Goal: Task Accomplishment & Management: Manage account settings

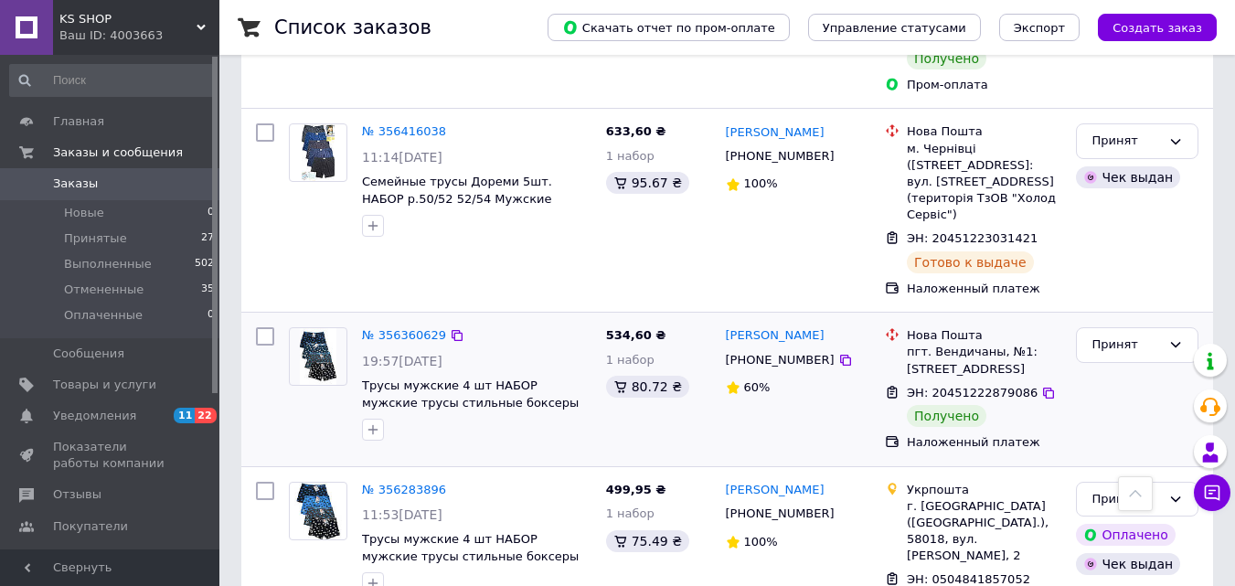
scroll to position [1340, 0]
click at [400, 330] on link "№ 356360629" at bounding box center [404, 337] width 84 height 14
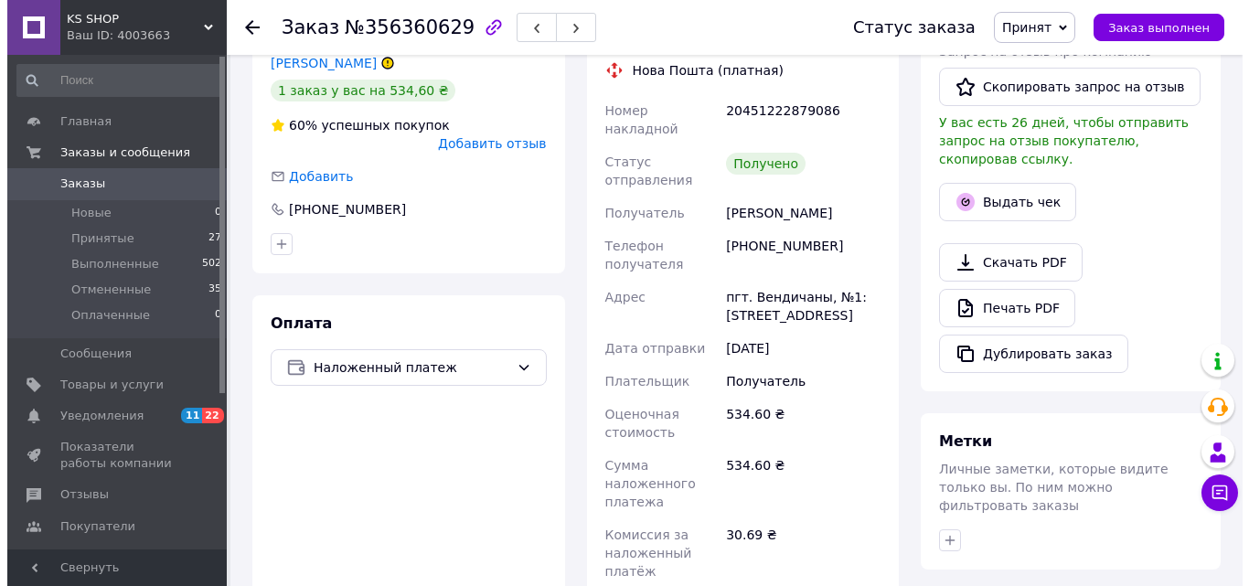
scroll to position [462, 0]
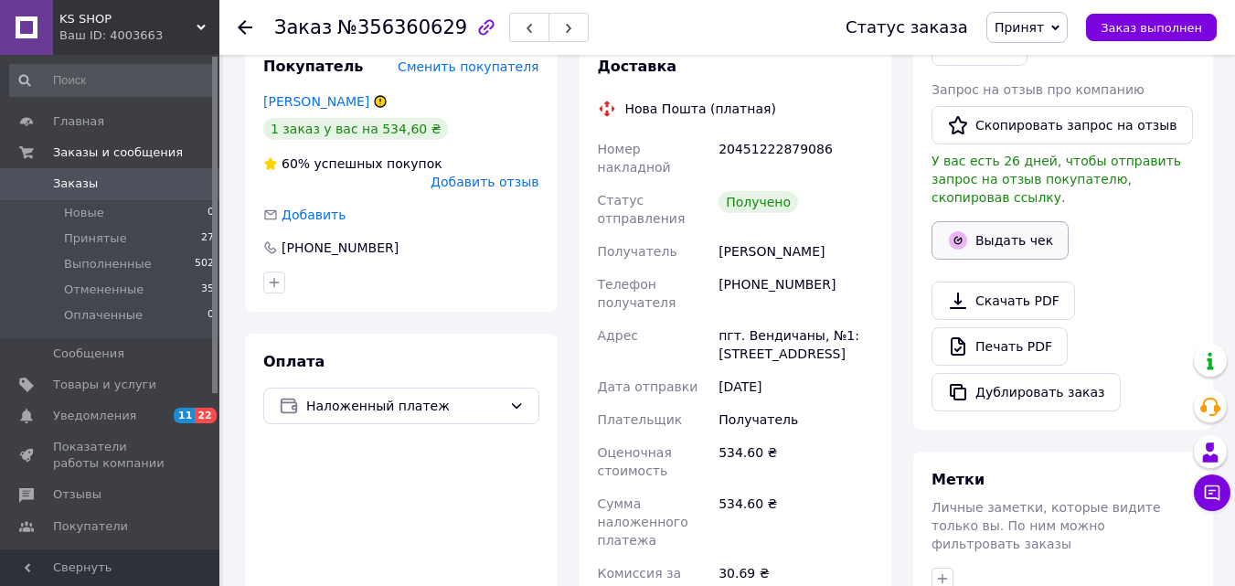
click at [994, 221] on button "Выдать чек" at bounding box center [999, 240] width 137 height 38
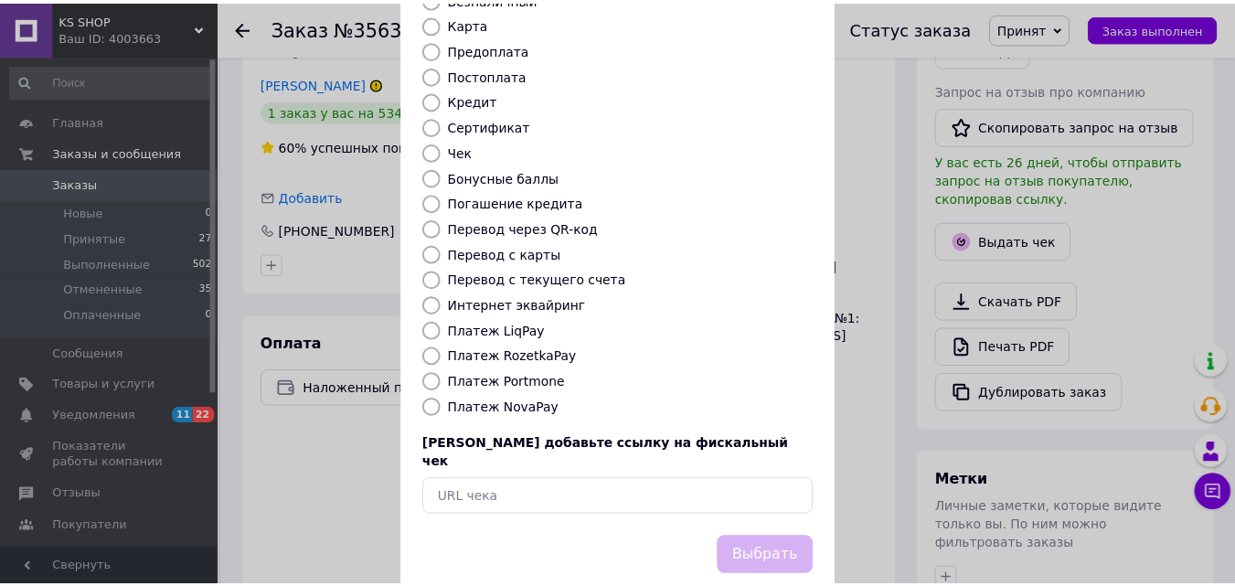
scroll to position [199, 0]
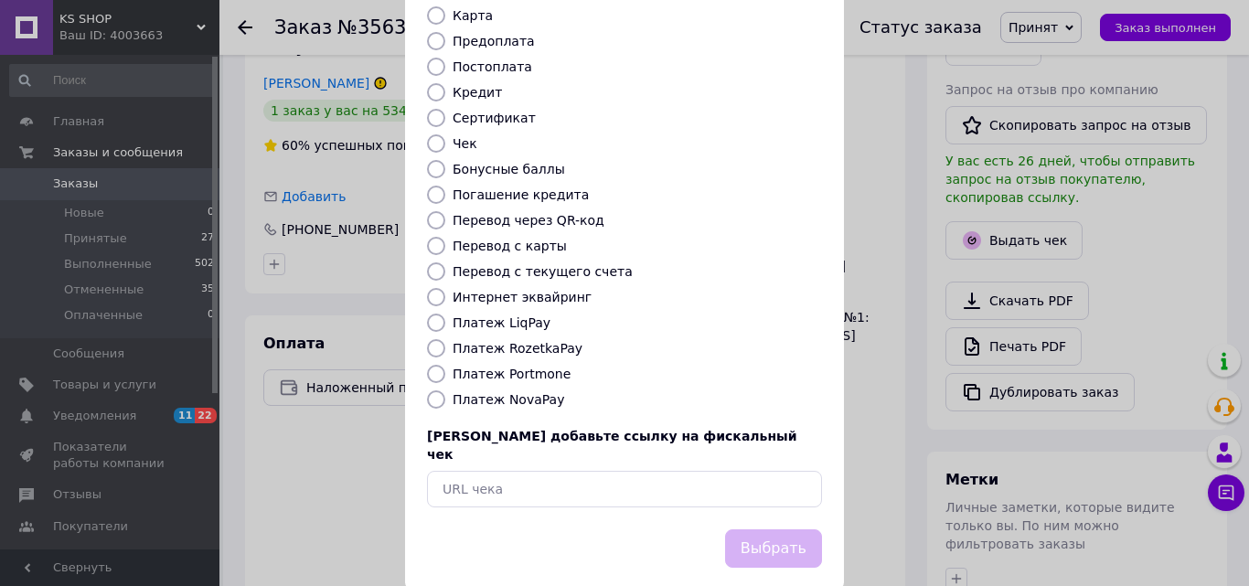
click at [493, 392] on label "Платеж NovaPay" at bounding box center [508, 399] width 112 height 15
click at [445, 390] on input "Платеж NovaPay" at bounding box center [436, 399] width 18 height 18
radio input "true"
click at [794, 529] on button "Выбрать" at bounding box center [773, 548] width 97 height 39
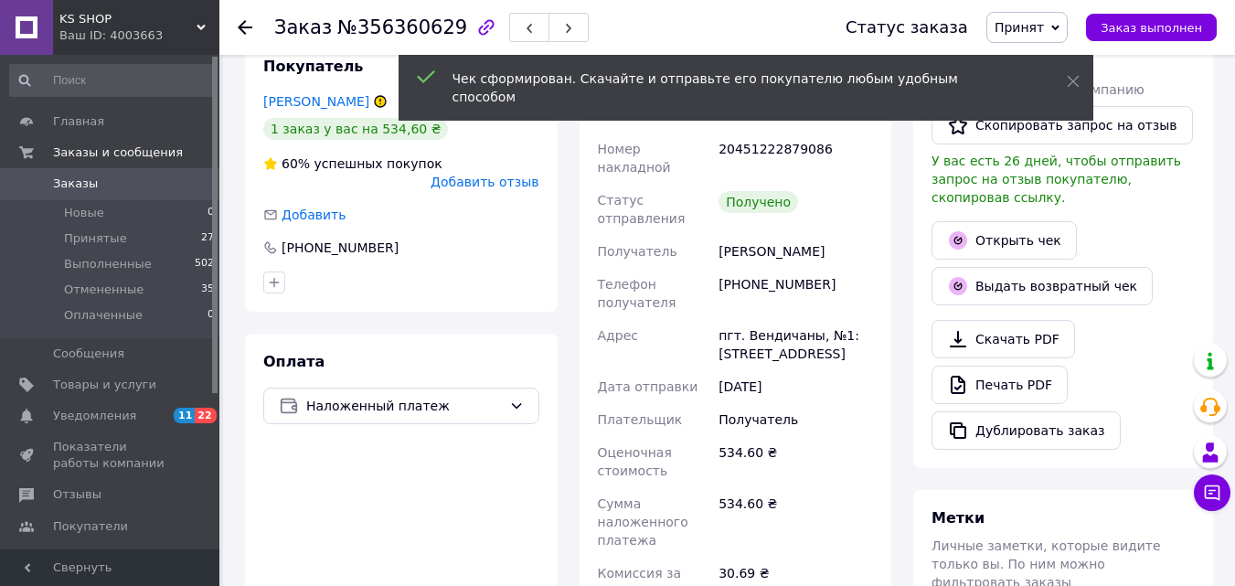
click at [247, 27] on use at bounding box center [245, 27] width 15 height 15
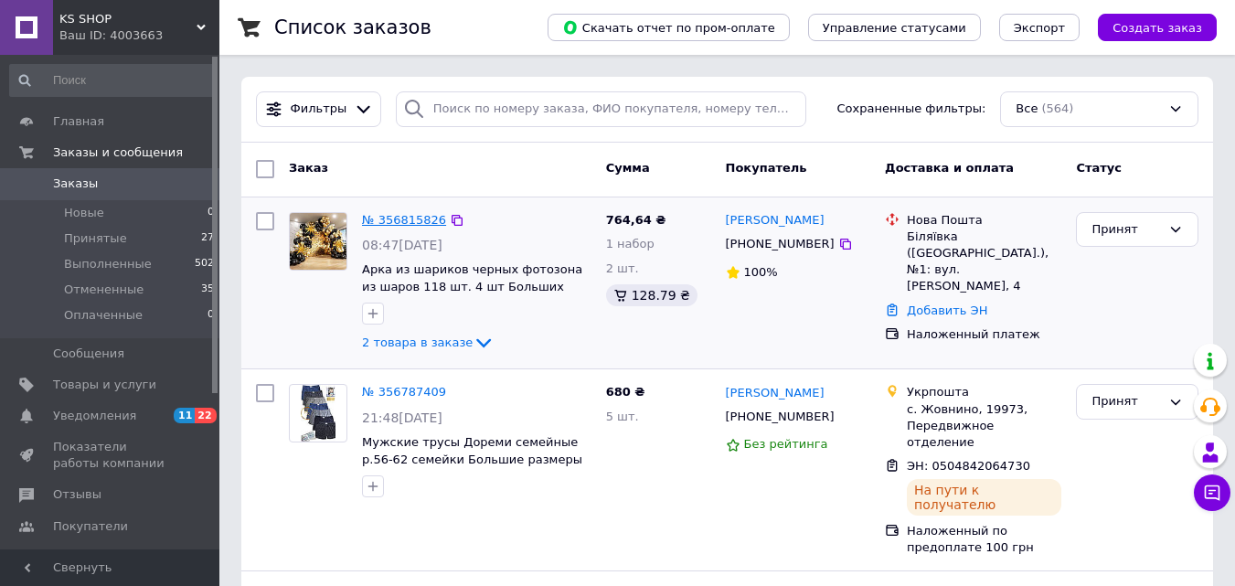
click at [394, 214] on link "№ 356815826" at bounding box center [404, 220] width 84 height 14
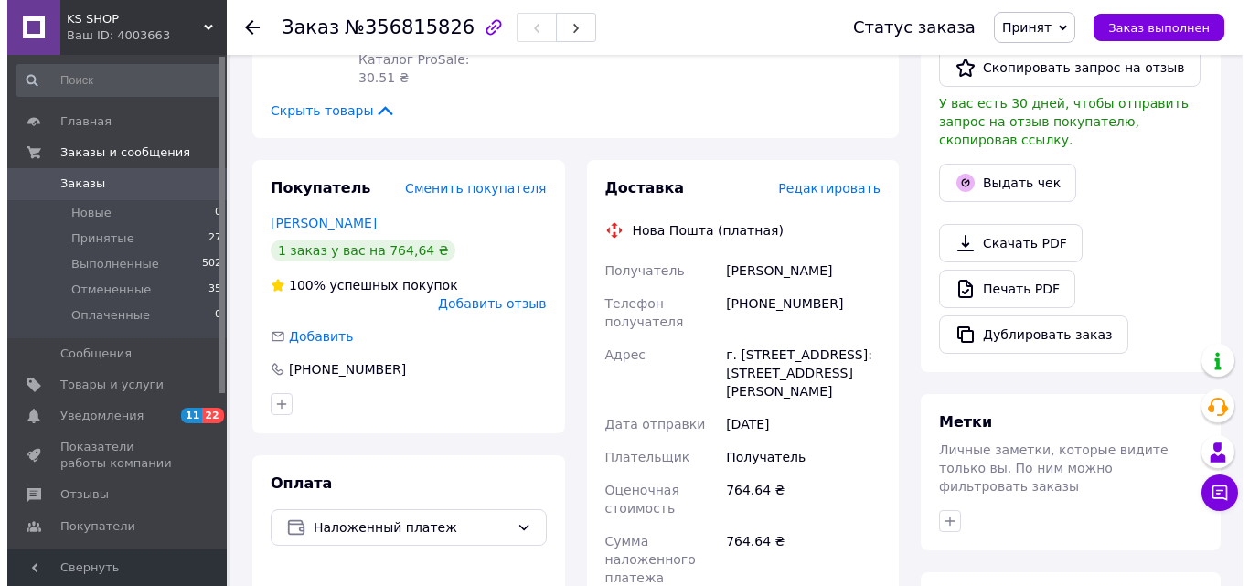
scroll to position [520, 0]
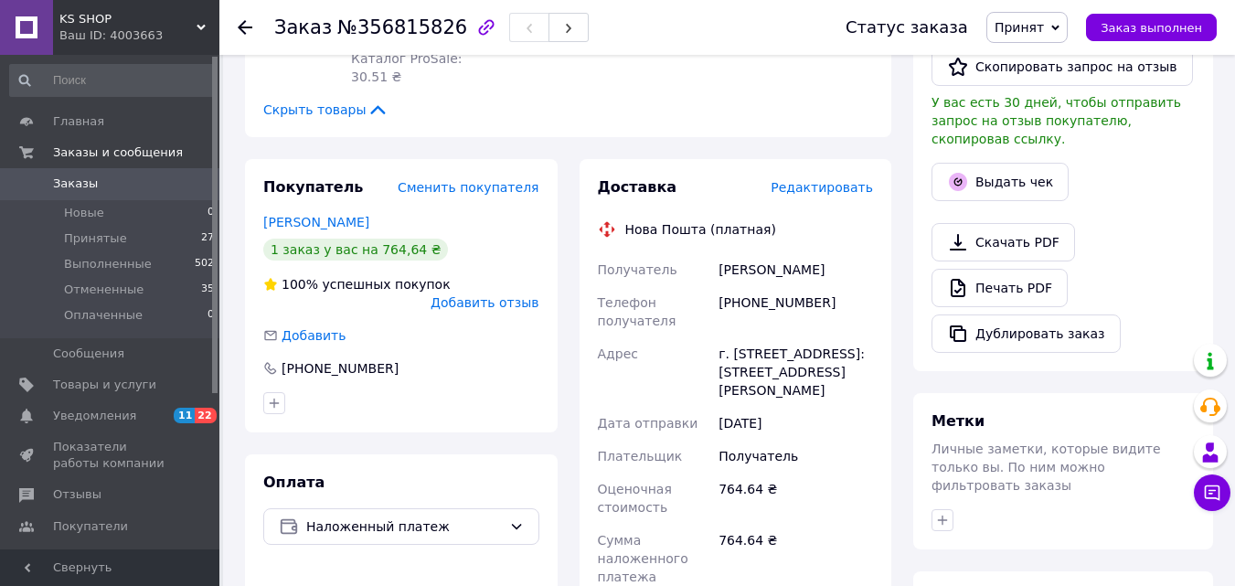
click at [831, 180] on span "Редактировать" at bounding box center [822, 187] width 102 height 15
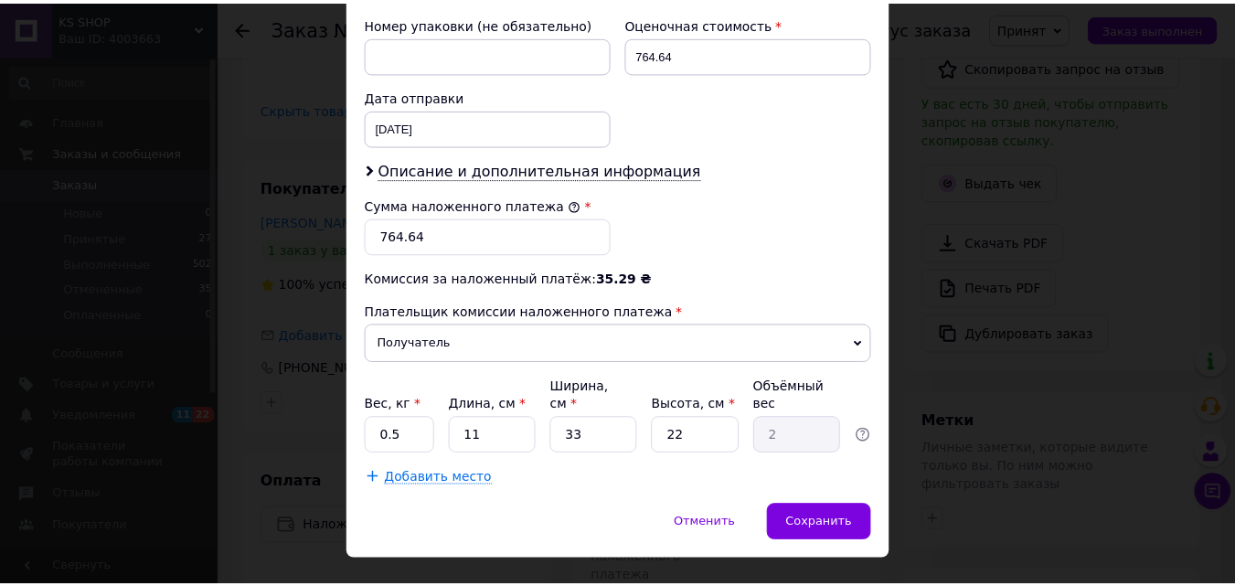
scroll to position [809, 0]
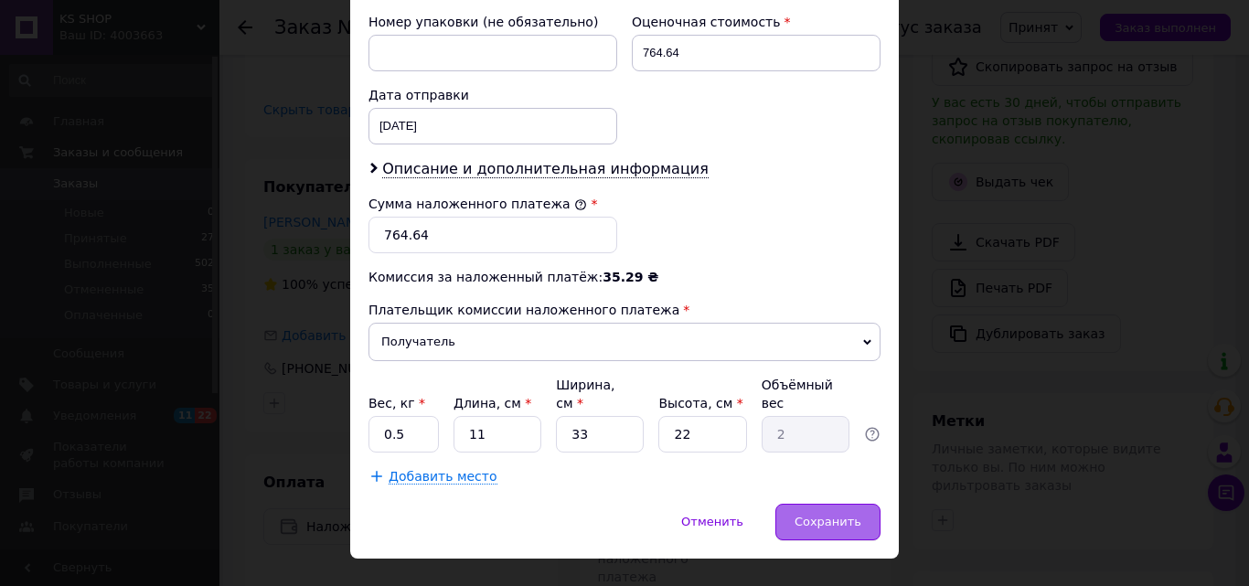
click at [816, 515] on span "Сохранить" at bounding box center [827, 522] width 67 height 14
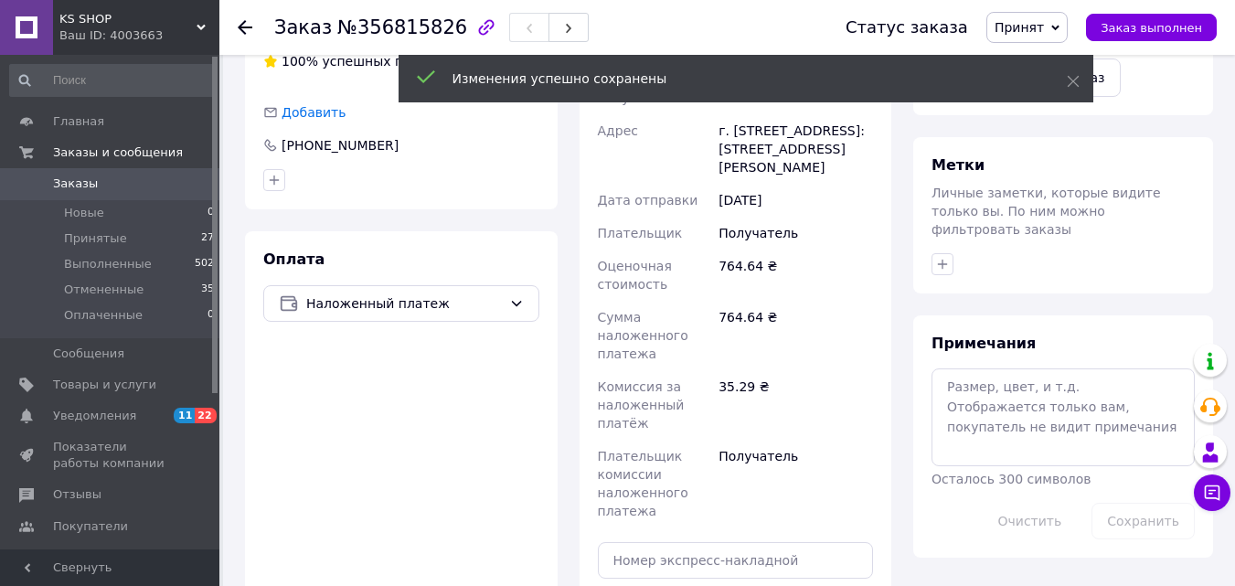
scroll to position [785, 0]
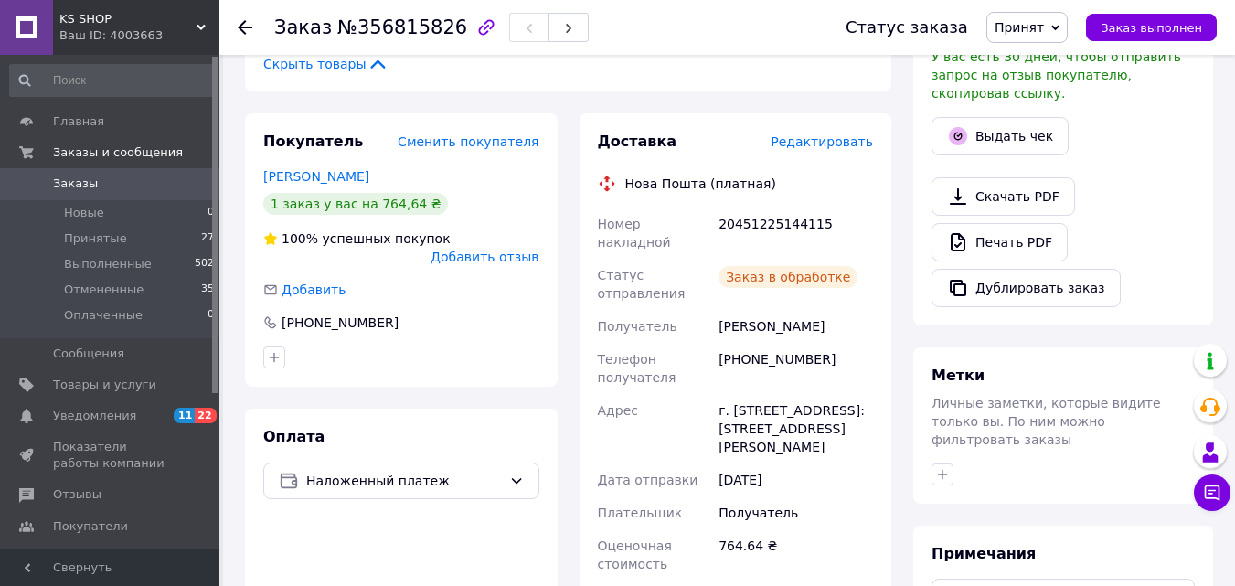
scroll to position [420, 0]
